Goal: Information Seeking & Learning: Learn about a topic

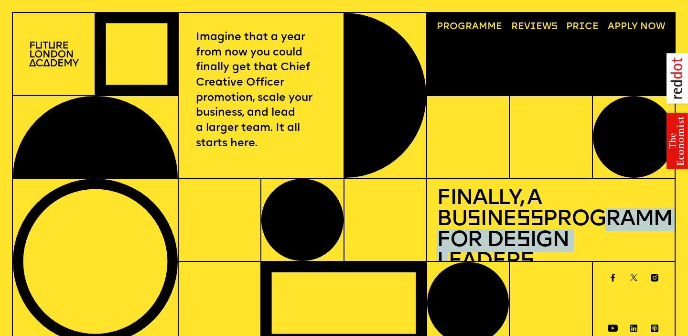
drag, startPoint x: 490, startPoint y: 218, endPoint x: 534, endPoint y: 235, distance: 47.5
click at [534, 235] on h1 "Finally, a Bu s ine ss Programme for De s ign Leader s" at bounding box center [551, 230] width 228 height 84
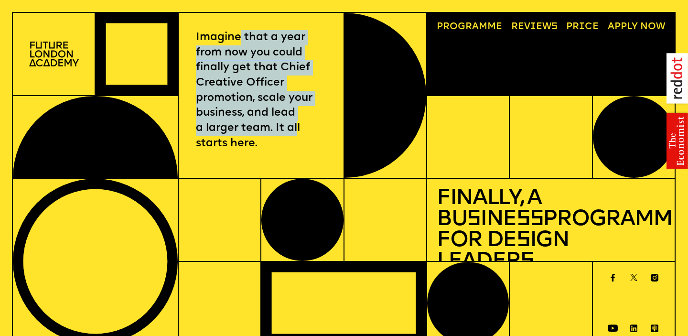
drag, startPoint x: 238, startPoint y: 39, endPoint x: 296, endPoint y: 128, distance: 106.4
click at [296, 128] on p "Imagine that a year from now you could finally get that Chief Creative Officer …" at bounding box center [261, 90] width 130 height 121
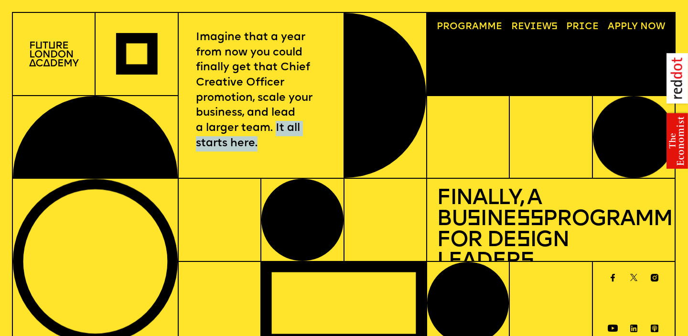
click at [274, 133] on p "Imagine that a year from now you could finally get that Chief Creative Officer …" at bounding box center [261, 90] width 130 height 121
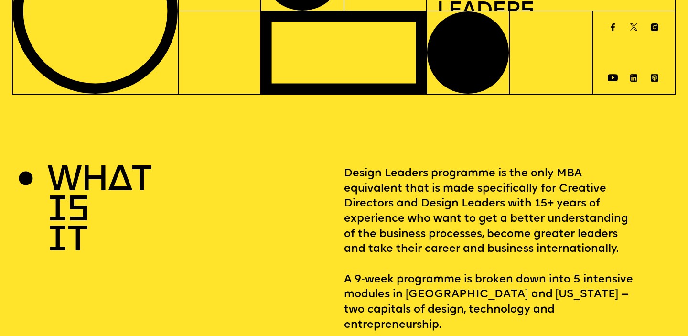
scroll to position [347, 0]
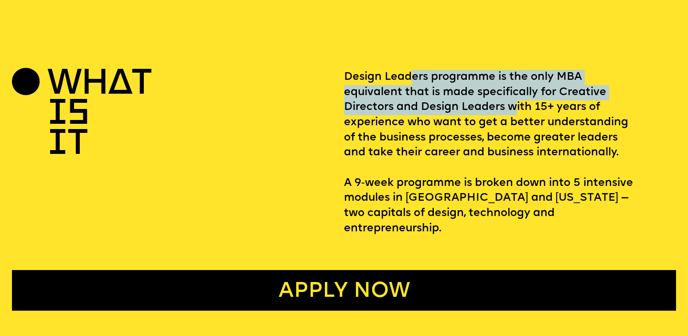
drag, startPoint x: 413, startPoint y: 75, endPoint x: 515, endPoint y: 110, distance: 108.0
click at [515, 110] on p "Design Leaders programme is the only MBA equivalent that is made specifically f…" at bounding box center [510, 153] width 332 height 167
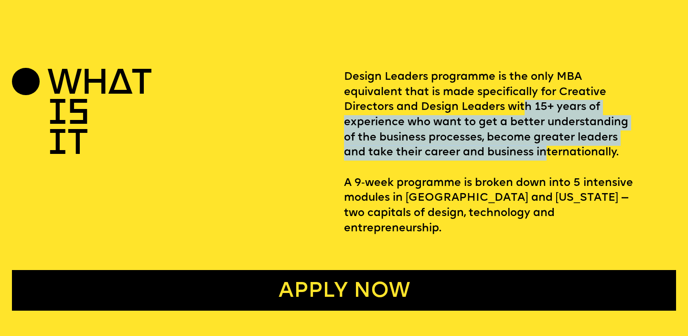
drag, startPoint x: 526, startPoint y: 109, endPoint x: 546, endPoint y: 156, distance: 50.9
click at [547, 156] on p "Design Leaders programme is the only MBA equivalent that is made specifically f…" at bounding box center [510, 153] width 332 height 167
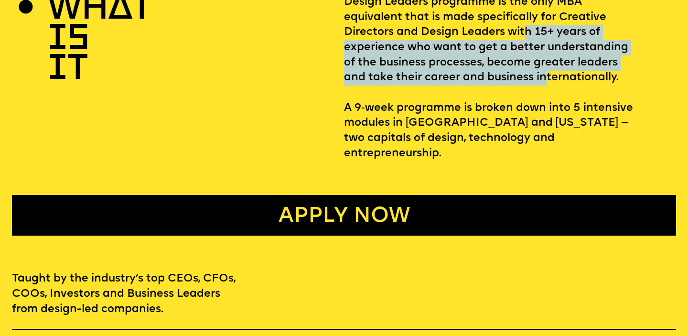
scroll to position [424, 0]
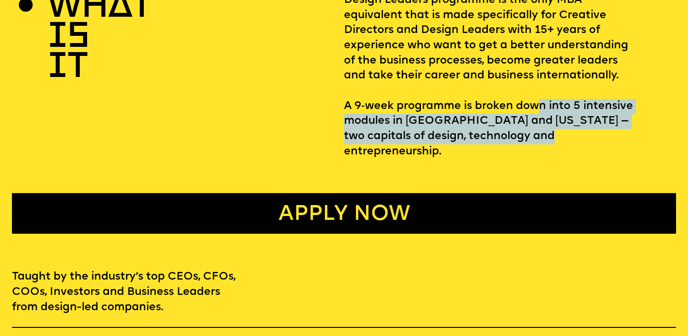
drag, startPoint x: 534, startPoint y: 135, endPoint x: 541, endPoint y: 106, distance: 29.5
click at [541, 106] on p "Design Leaders programme is the only MBA equivalent that is made specifically f…" at bounding box center [510, 76] width 332 height 167
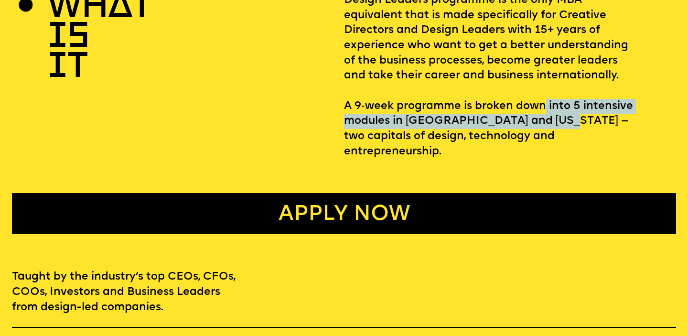
drag, startPoint x: 552, startPoint y: 129, endPoint x: 544, endPoint y: 107, distance: 23.0
click at [544, 107] on p "Design Leaders programme is the only MBA equivalent that is made specifically f…" at bounding box center [510, 76] width 332 height 167
